Goal: Transaction & Acquisition: Purchase product/service

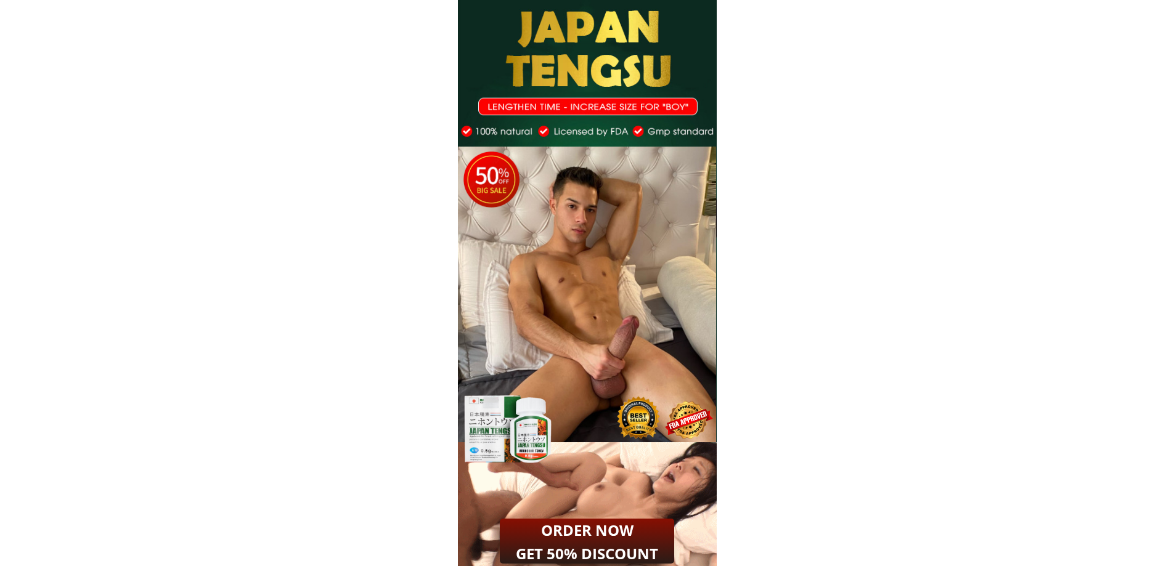
drag, startPoint x: 532, startPoint y: 45, endPoint x: 659, endPoint y: 369, distance: 348.3
click at [659, 369] on div "4 6 4 6" at bounding box center [587, 222] width 259 height 445
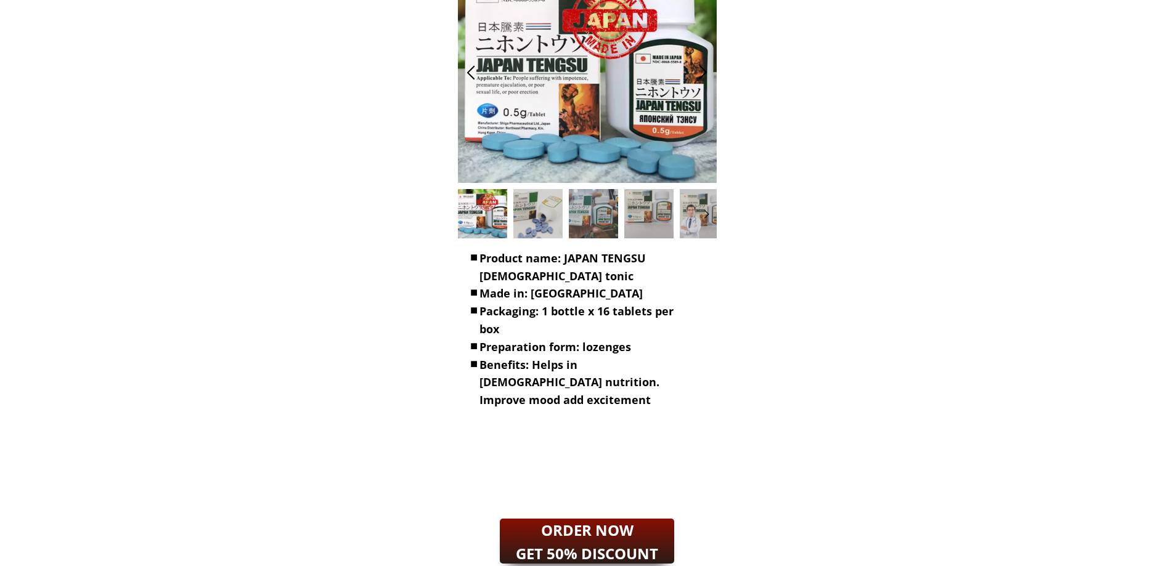
scroll to position [739, 0]
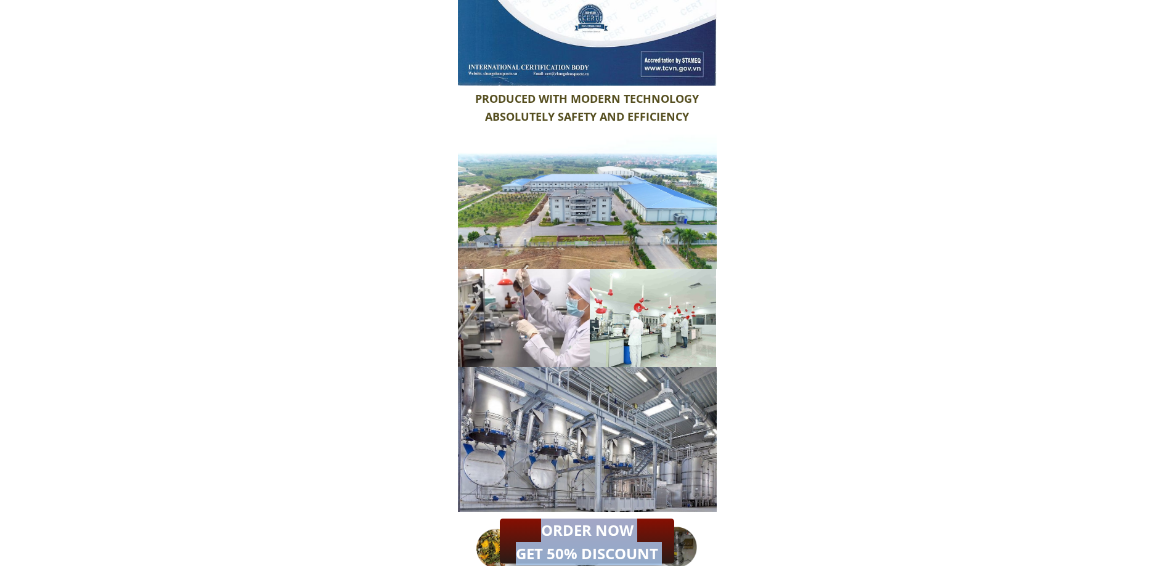
drag, startPoint x: 515, startPoint y: 292, endPoint x: 958, endPoint y: 590, distance: 533.6
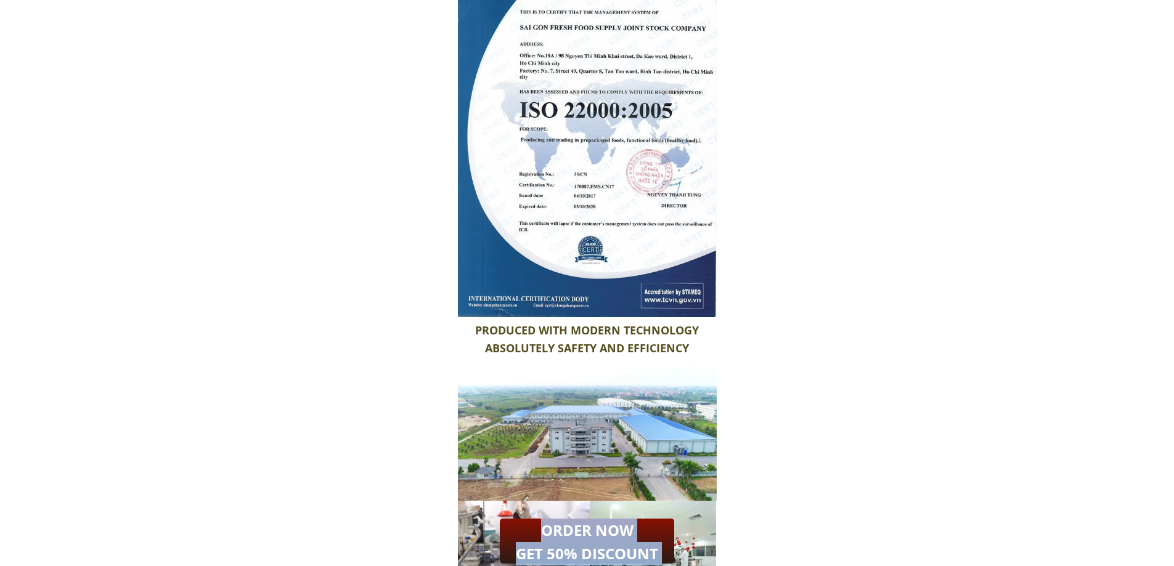
scroll to position [8675, 0]
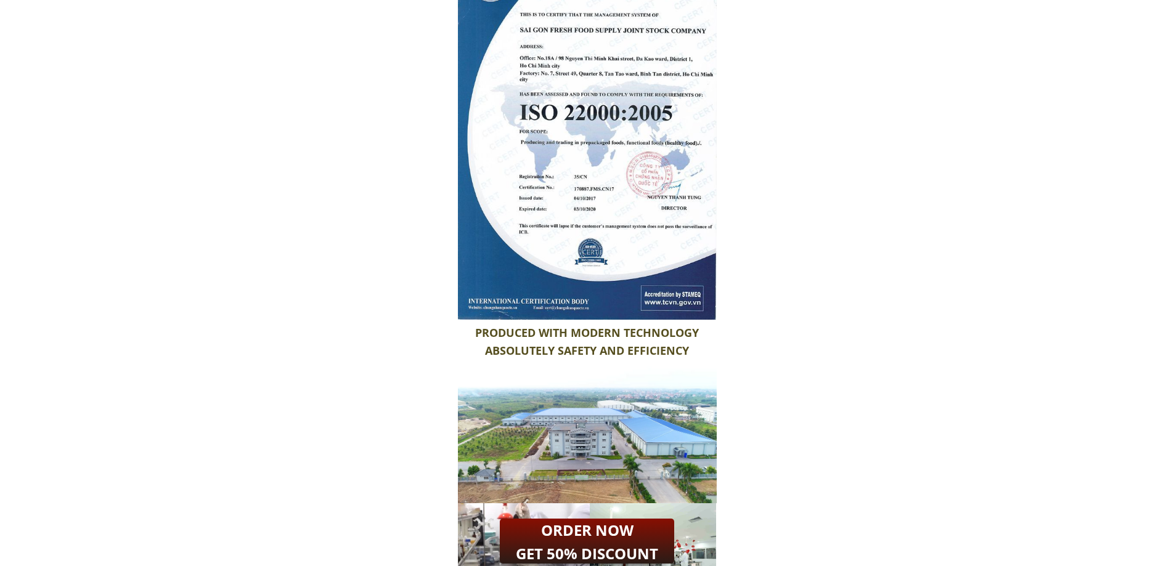
drag, startPoint x: 523, startPoint y: 122, endPoint x: 583, endPoint y: 191, distance: 91.7
click at [583, 217] on div at bounding box center [587, 136] width 259 height 366
drag, startPoint x: 578, startPoint y: 120, endPoint x: 619, endPoint y: 220, distance: 107.8
click at [619, 220] on div at bounding box center [587, 136] width 259 height 366
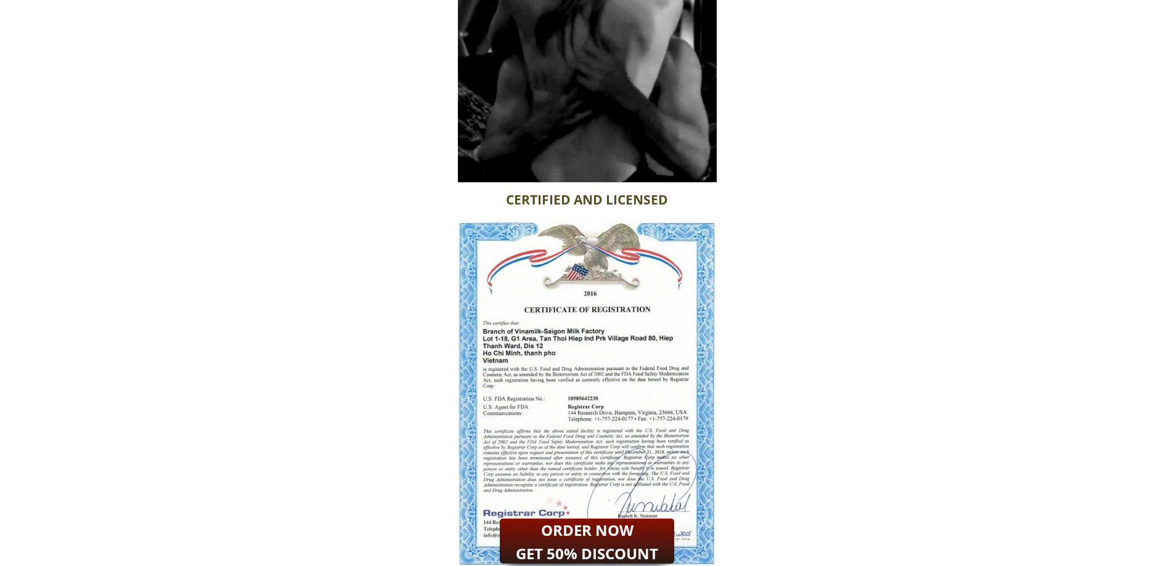
click at [611, 383] on div at bounding box center [587, 394] width 259 height 350
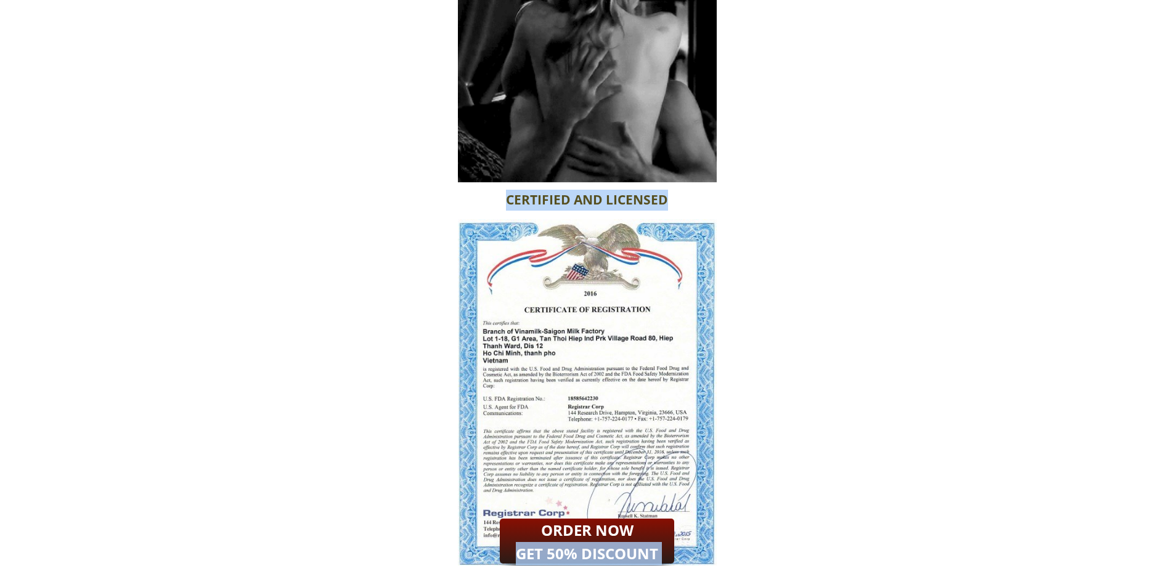
drag, startPoint x: 656, startPoint y: 528, endPoint x: 639, endPoint y: 388, distance: 140.3
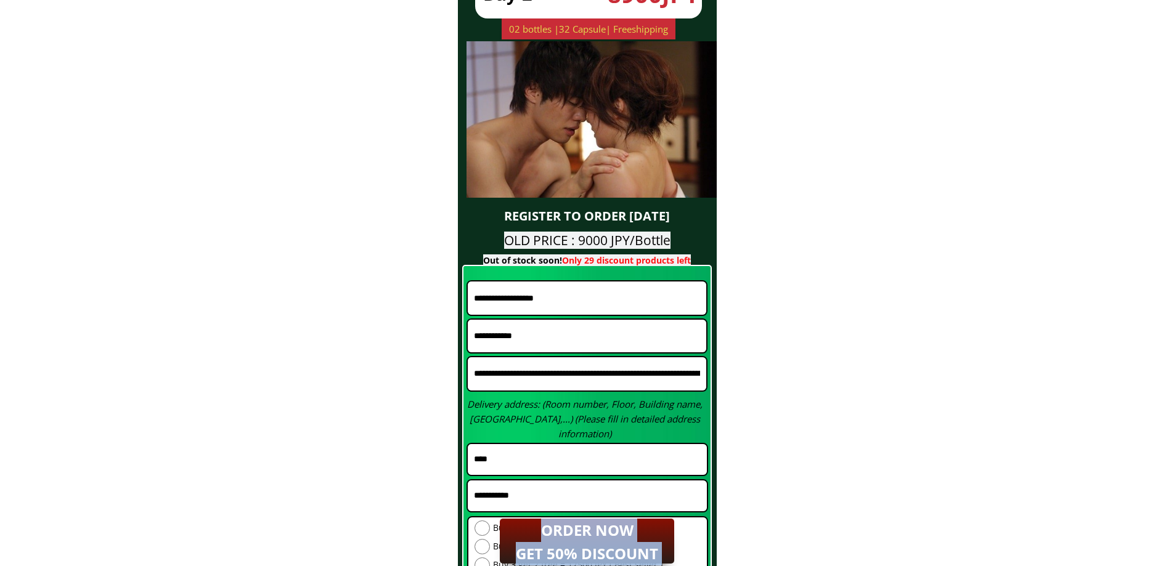
scroll to position [10585, 0]
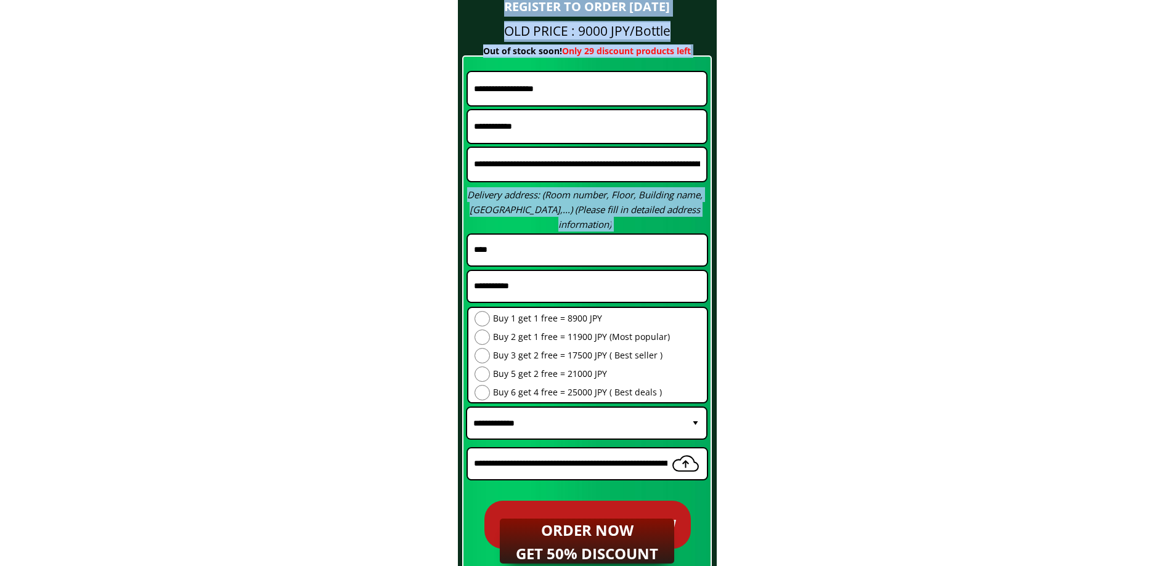
drag, startPoint x: 527, startPoint y: 74, endPoint x: 791, endPoint y: 577, distance: 568.7
